Goal: Task Accomplishment & Management: Manage account settings

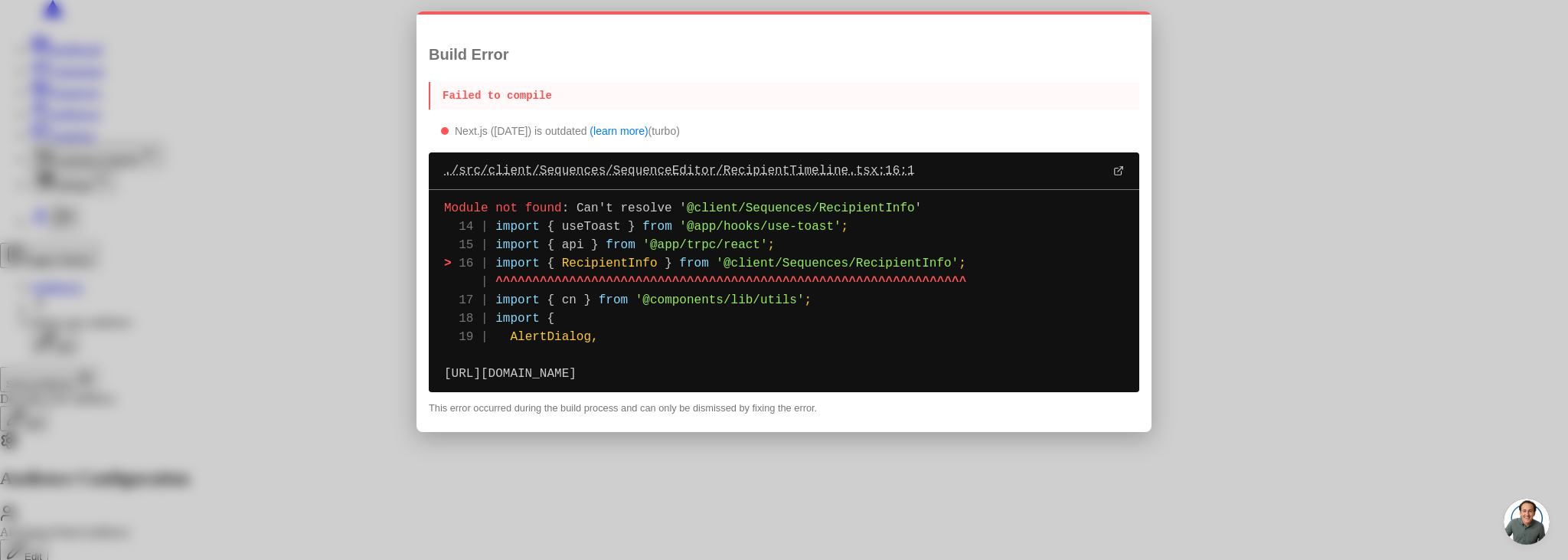
click at [765, 174] on div "./src/client/Sequences/SequenceEditor/RecipientTimeline.tsx :16:1" at bounding box center [784, 171] width 711 height 38
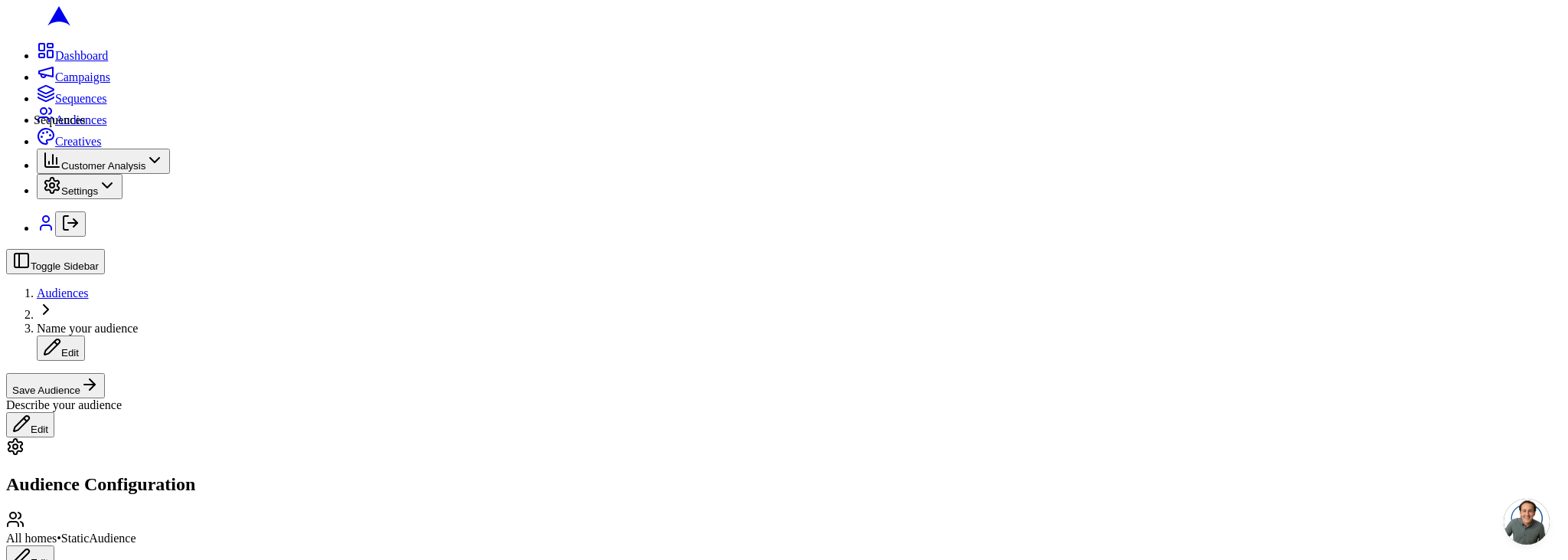
click at [37, 102] on icon at bounding box center [46, 93] width 19 height 19
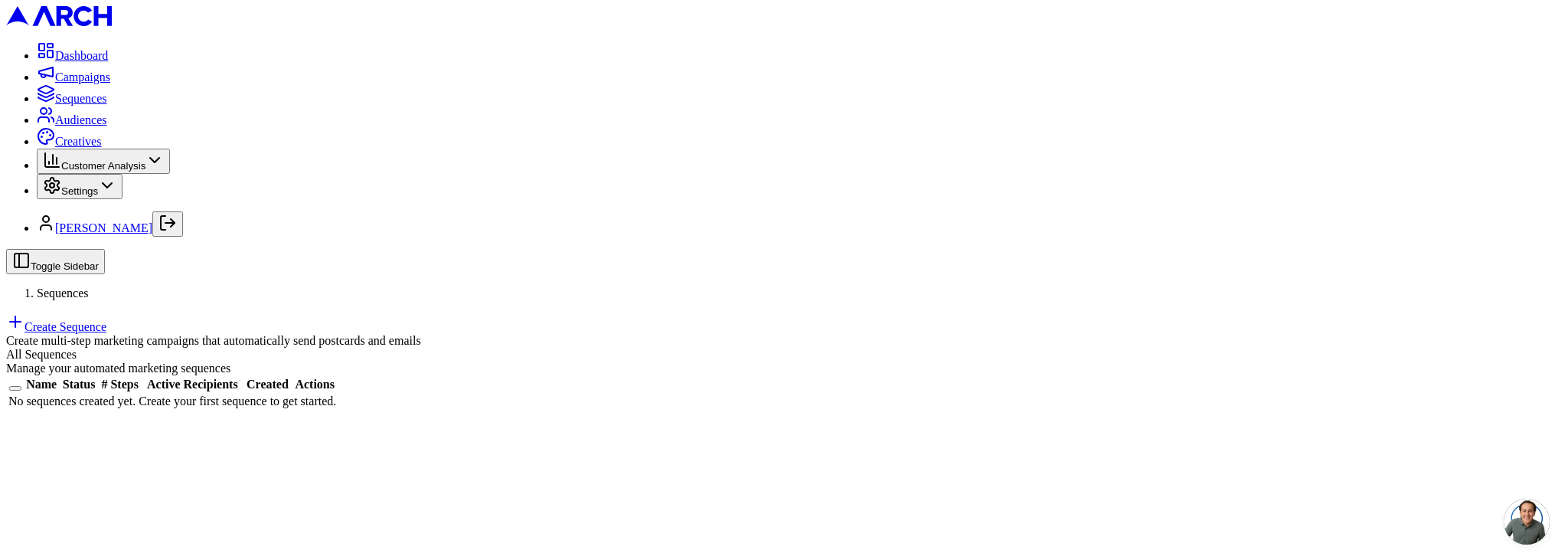
click at [177, 232] on icon "Log out" at bounding box center [168, 222] width 19 height 19
